Goal: Information Seeking & Learning: Learn about a topic

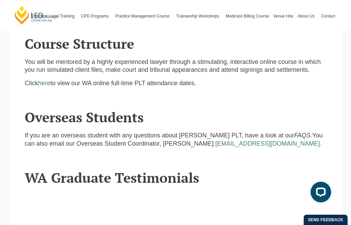
scroll to position [839, 0]
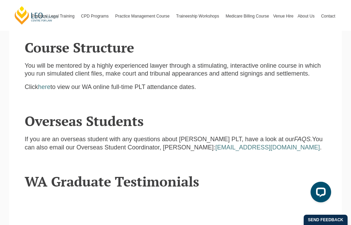
click at [45, 83] on link "here" at bounding box center [44, 86] width 12 height 7
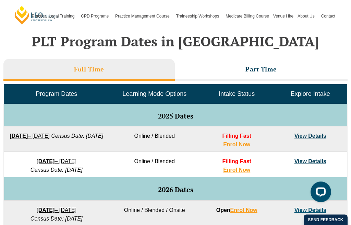
scroll to position [286, 0]
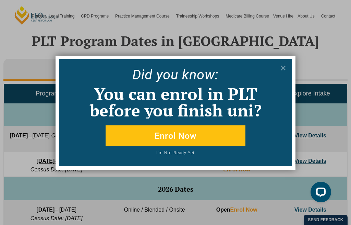
click at [286, 66] on icon at bounding box center [284, 68] width 8 height 8
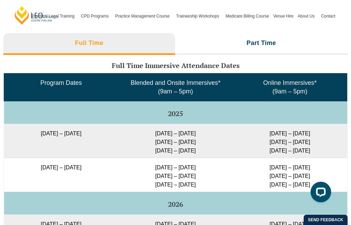
scroll to position [1111, 0]
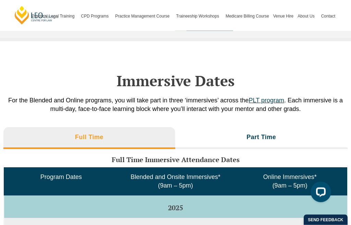
click at [266, 133] on h3 "Part Time" at bounding box center [262, 137] width 30 height 8
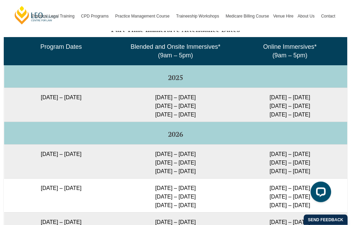
scroll to position [1149, 0]
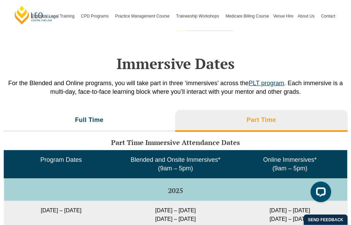
click at [99, 121] on h3 "Full Time" at bounding box center [89, 120] width 28 height 8
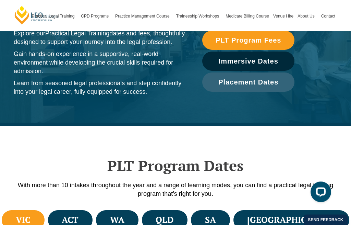
scroll to position [79, 0]
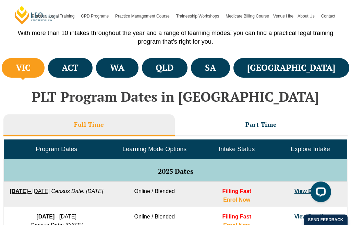
click at [125, 72] on h4 "WA" at bounding box center [117, 67] width 14 height 11
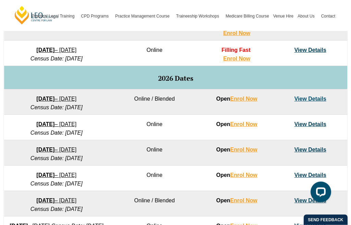
scroll to position [397, 0]
click at [318, 99] on link "View Details" at bounding box center [311, 99] width 32 height 6
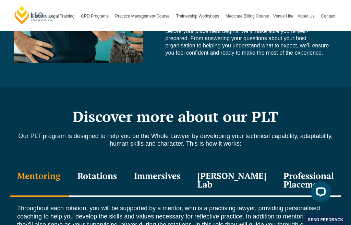
scroll to position [680, 0]
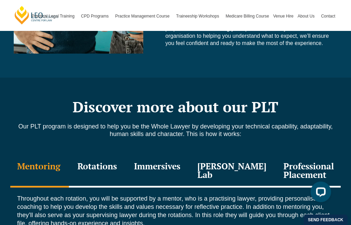
click at [99, 157] on div "Rotations" at bounding box center [97, 171] width 57 height 33
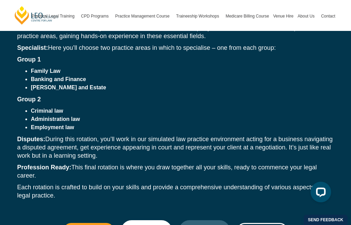
scroll to position [915, 0]
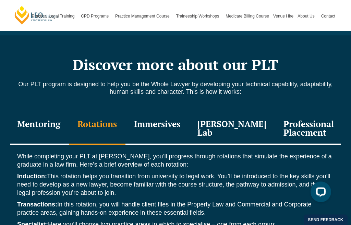
click at [158, 117] on div "Immersives" at bounding box center [157, 129] width 63 height 33
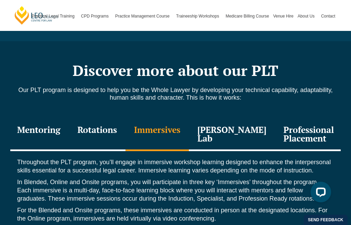
scroll to position [726, 0]
click at [215, 130] on div "Leo Justice Lab" at bounding box center [232, 135] width 86 height 33
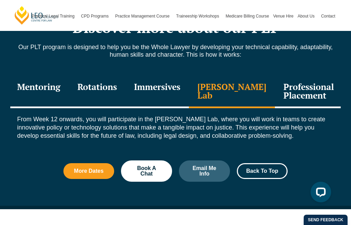
scroll to position [768, 0]
click at [286, 87] on div "Professional Placement" at bounding box center [309, 92] width 68 height 33
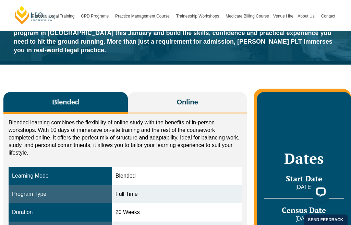
scroll to position [0, 0]
